Goal: Transaction & Acquisition: Purchase product/service

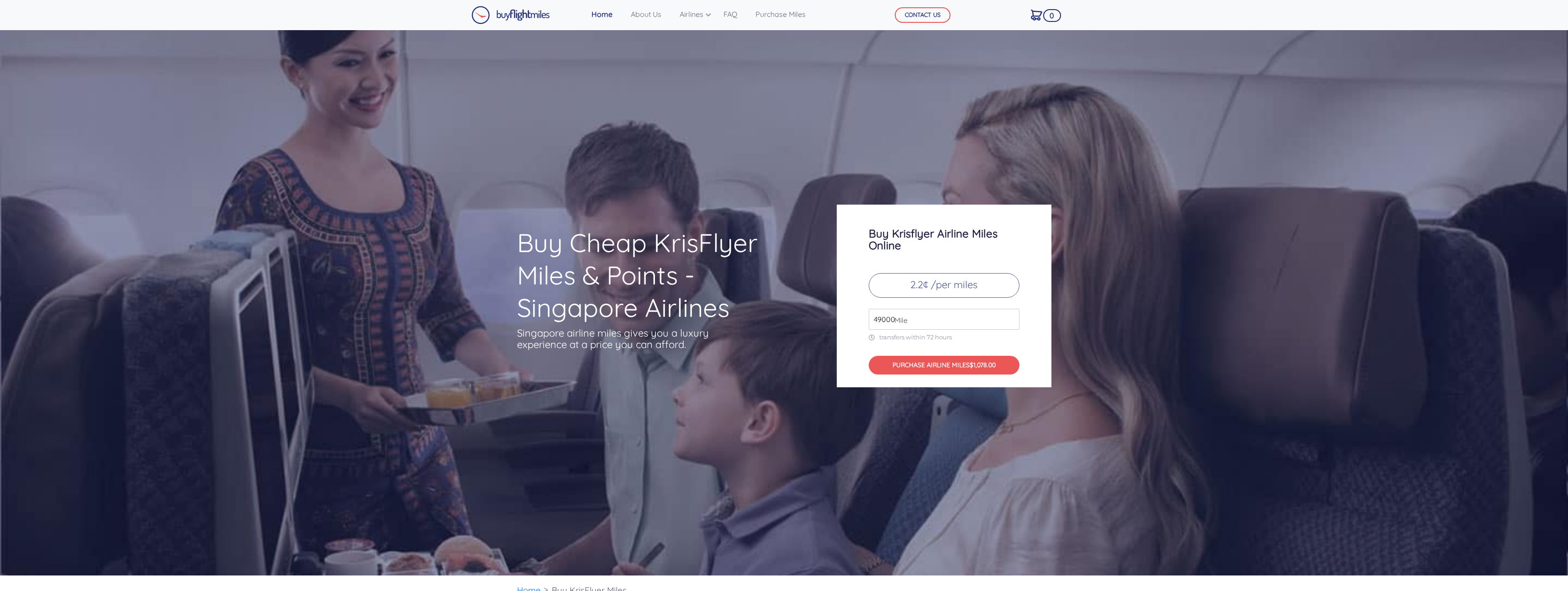
drag, startPoint x: 882, startPoint y: 321, endPoint x: 909, endPoint y: 323, distance: 27.1
click at [883, 321] on input "49000" at bounding box center [945, 319] width 151 height 21
drag, startPoint x: 917, startPoint y: 320, endPoint x: 835, endPoint y: 321, distance: 82.0
click at [835, 321] on div "Buy Krisflyer Airline Miles Online 2.2¢ /per miles 49000 Mile transfers within …" at bounding box center [944, 296] width 228 height 183
click at [1012, 317] on input "50000" at bounding box center [945, 319] width 151 height 21
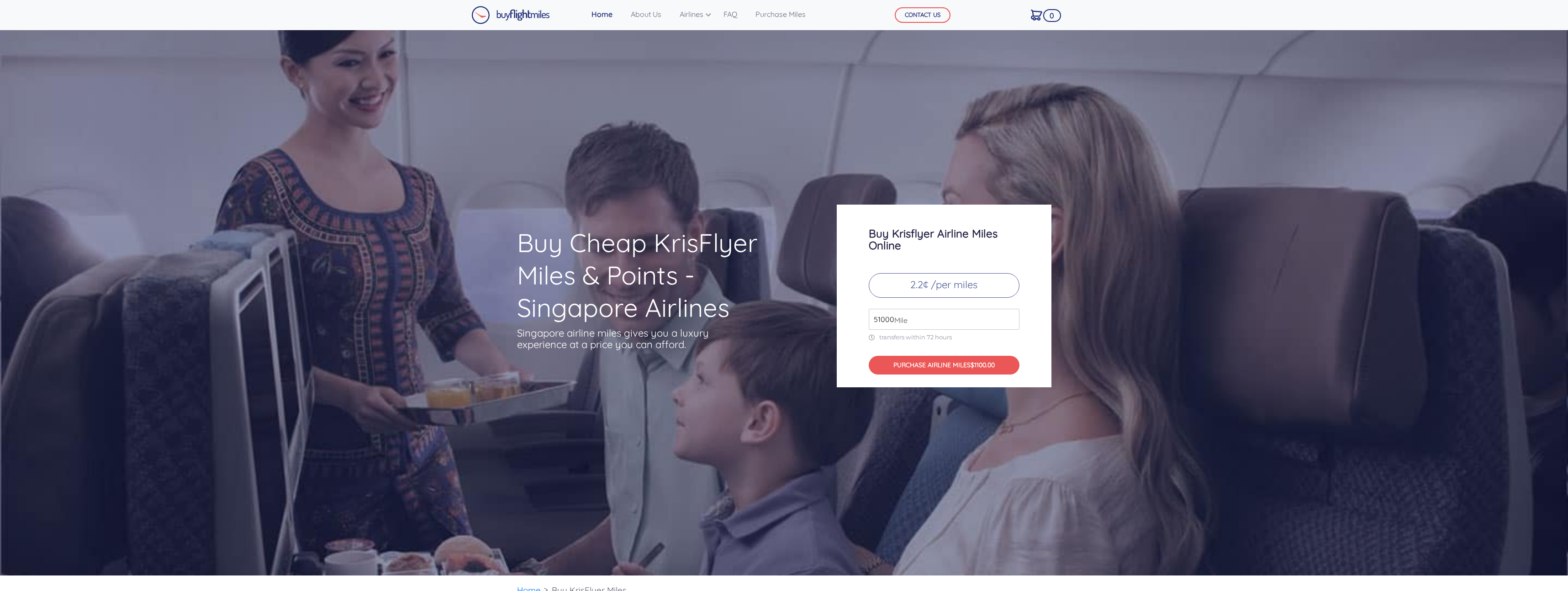
click at [1012, 317] on input "51000" at bounding box center [945, 319] width 151 height 21
click at [1012, 317] on input "52000" at bounding box center [945, 319] width 151 height 21
click at [1012, 317] on input "53000" at bounding box center [945, 319] width 151 height 21
click at [1012, 317] on input "54000" at bounding box center [945, 319] width 151 height 21
click at [1012, 317] on input "55000" at bounding box center [945, 319] width 151 height 21
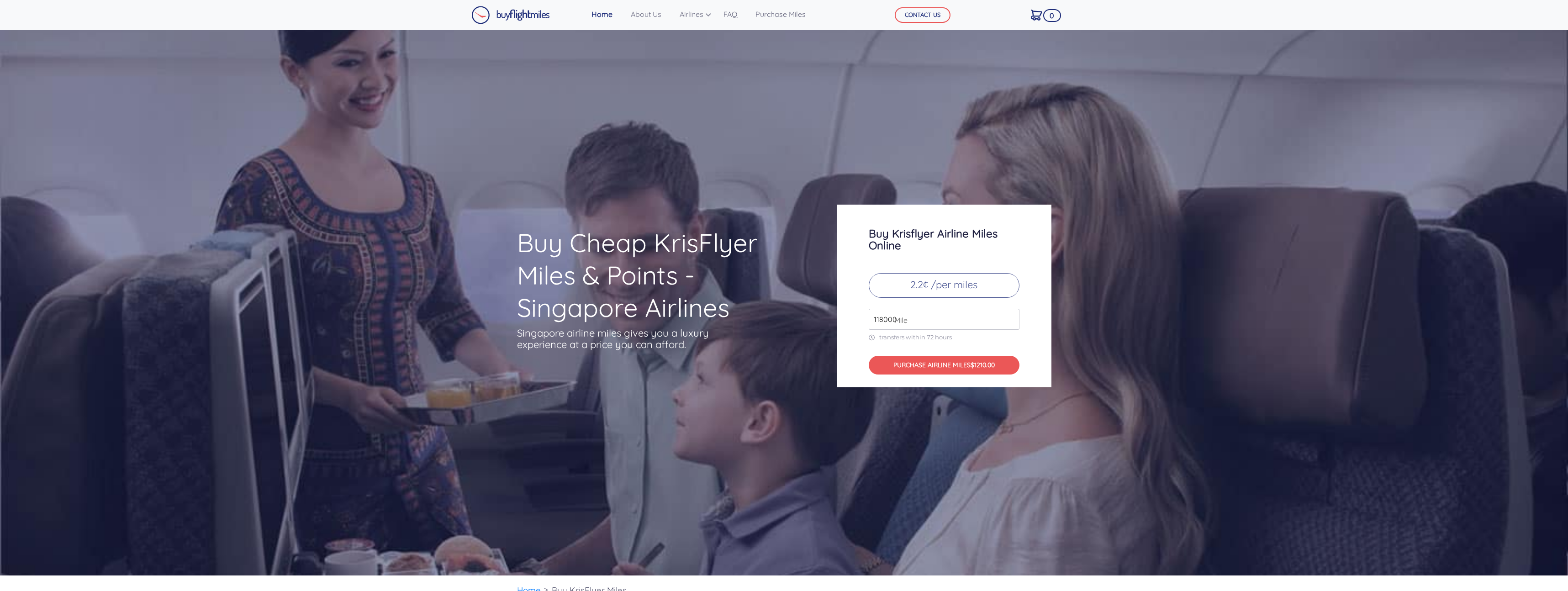
click at [1012, 317] on input "118000" at bounding box center [945, 319] width 151 height 21
click at [1010, 324] on input "117000" at bounding box center [945, 319] width 151 height 21
click at [1010, 324] on input "116000" at bounding box center [945, 319] width 151 height 21
click at [1010, 324] on input "115000" at bounding box center [945, 319] width 151 height 21
click at [1010, 324] on input "114000" at bounding box center [945, 319] width 151 height 21
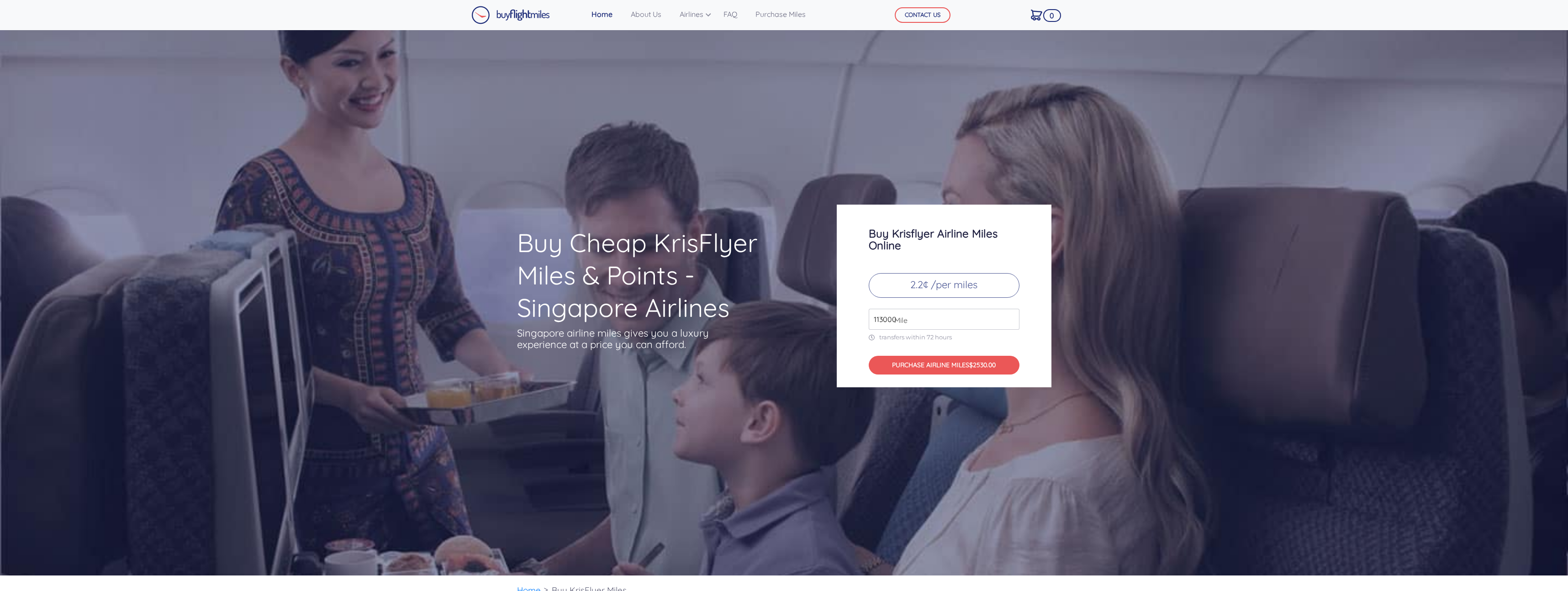
click at [1010, 324] on input "113000" at bounding box center [945, 319] width 151 height 21
click at [1010, 324] on input "112000" at bounding box center [945, 319] width 151 height 21
click at [1010, 324] on input "111000" at bounding box center [945, 319] width 151 height 21
type input "110000"
click at [1010, 324] on input "110000" at bounding box center [945, 319] width 151 height 21
